Goal: Task Accomplishment & Management: Manage account settings

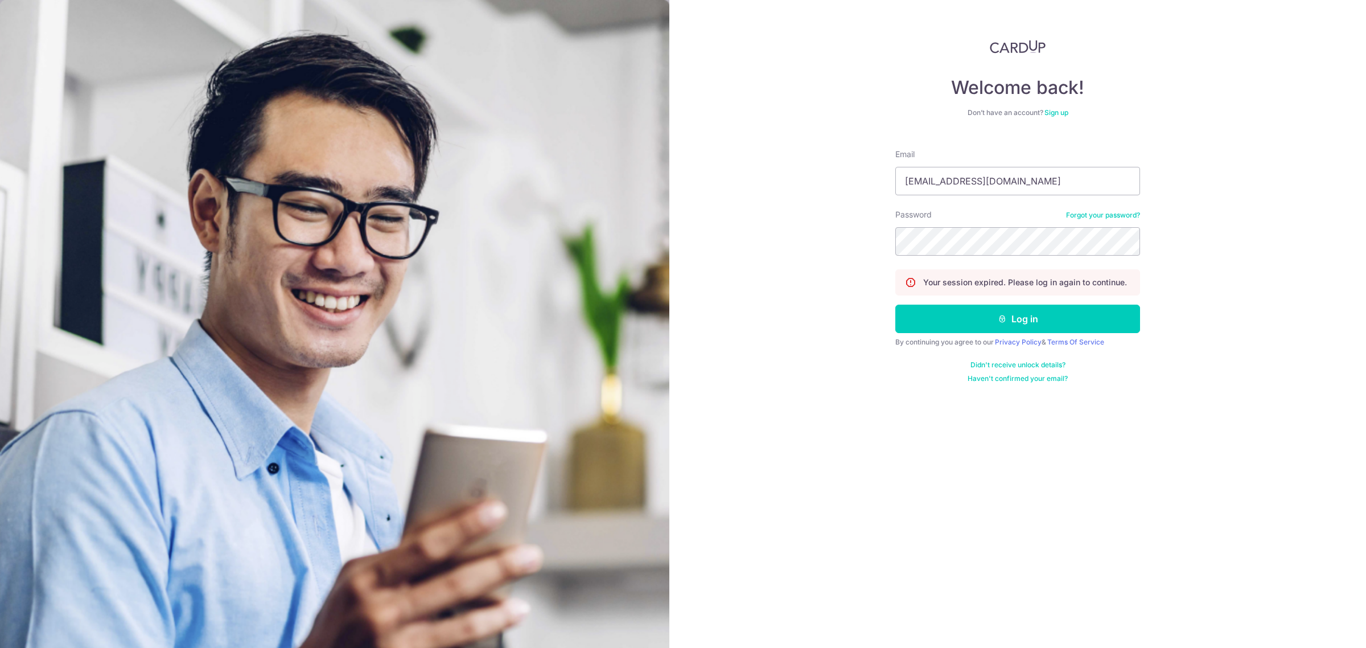
type input "[EMAIL_ADDRESS][DOMAIN_NAME]"
click at [1049, 330] on button "Log in" at bounding box center [1017, 319] width 245 height 28
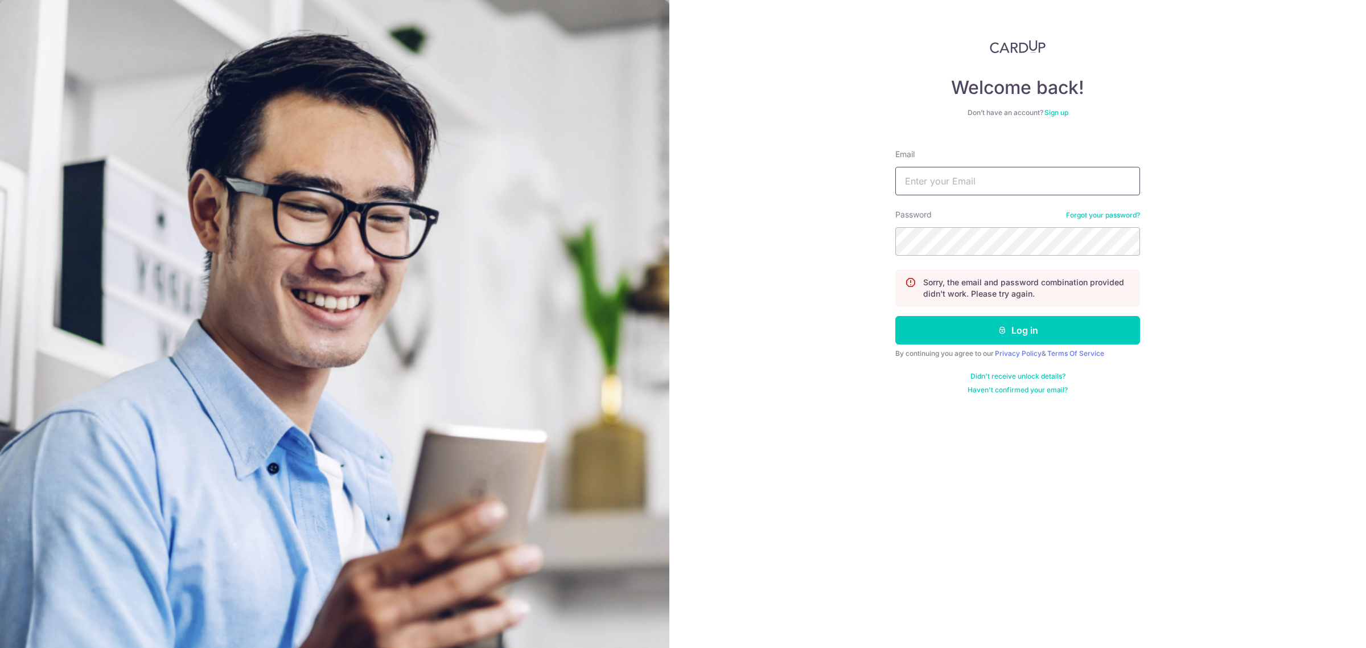
click at [951, 176] on input "Email" at bounding box center [1017, 181] width 245 height 28
type input "[EMAIL_ADDRESS][DOMAIN_NAME]"
click at [1012, 333] on button "Log in" at bounding box center [1017, 330] width 245 height 28
